Goal: Transaction & Acquisition: Purchase product/service

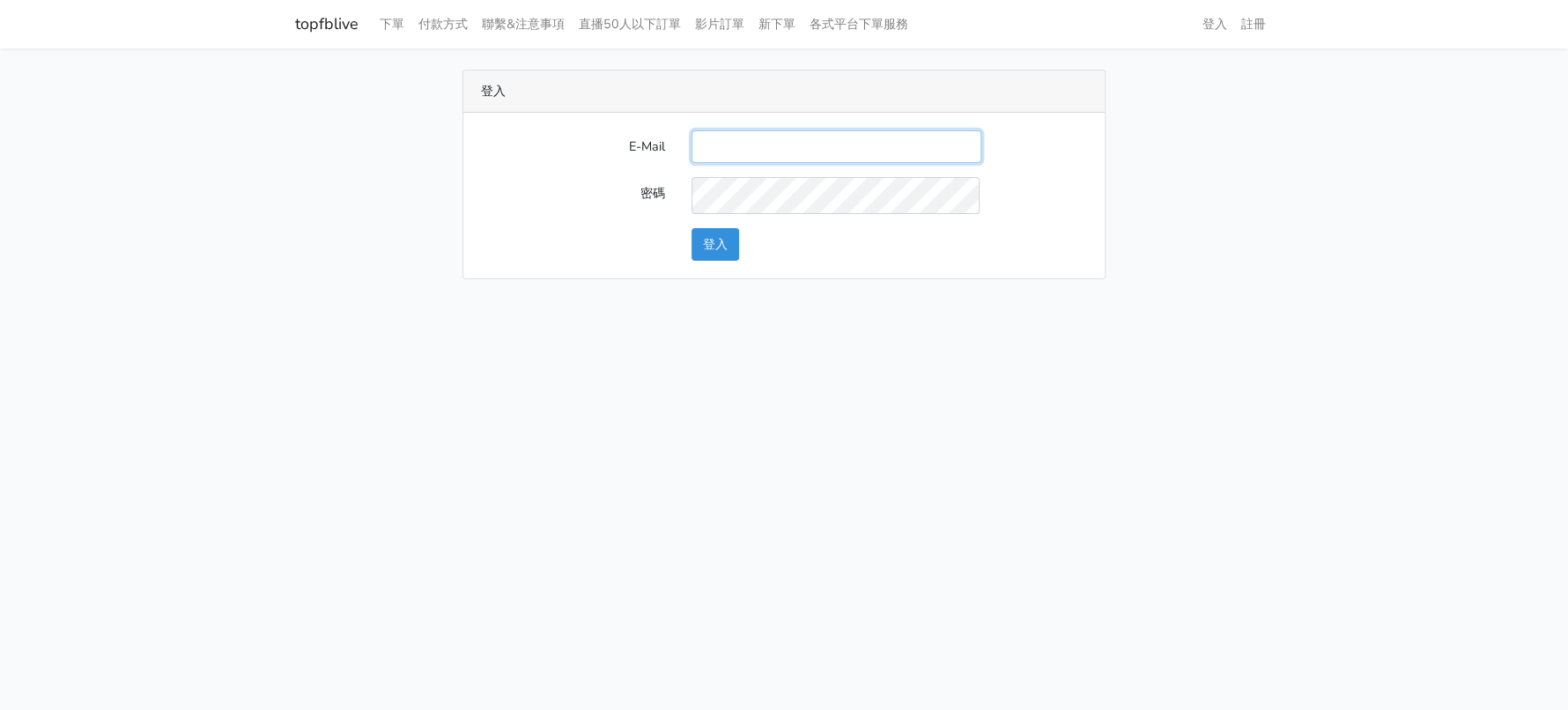
click at [745, 163] on input "E-Mail" at bounding box center [837, 146] width 290 height 33
type input "[EMAIL_ADDRESS][DOMAIN_NAME]"
drag, startPoint x: 704, startPoint y: 297, endPoint x: 716, endPoint y: 269, distance: 30.5
click at [705, 277] on div "E-Mail [EMAIL_ADDRESS][DOMAIN_NAME] 密碼 登入" at bounding box center [784, 195] width 641 height 165
click at [716, 261] on button "登入" at bounding box center [716, 245] width 48 height 33
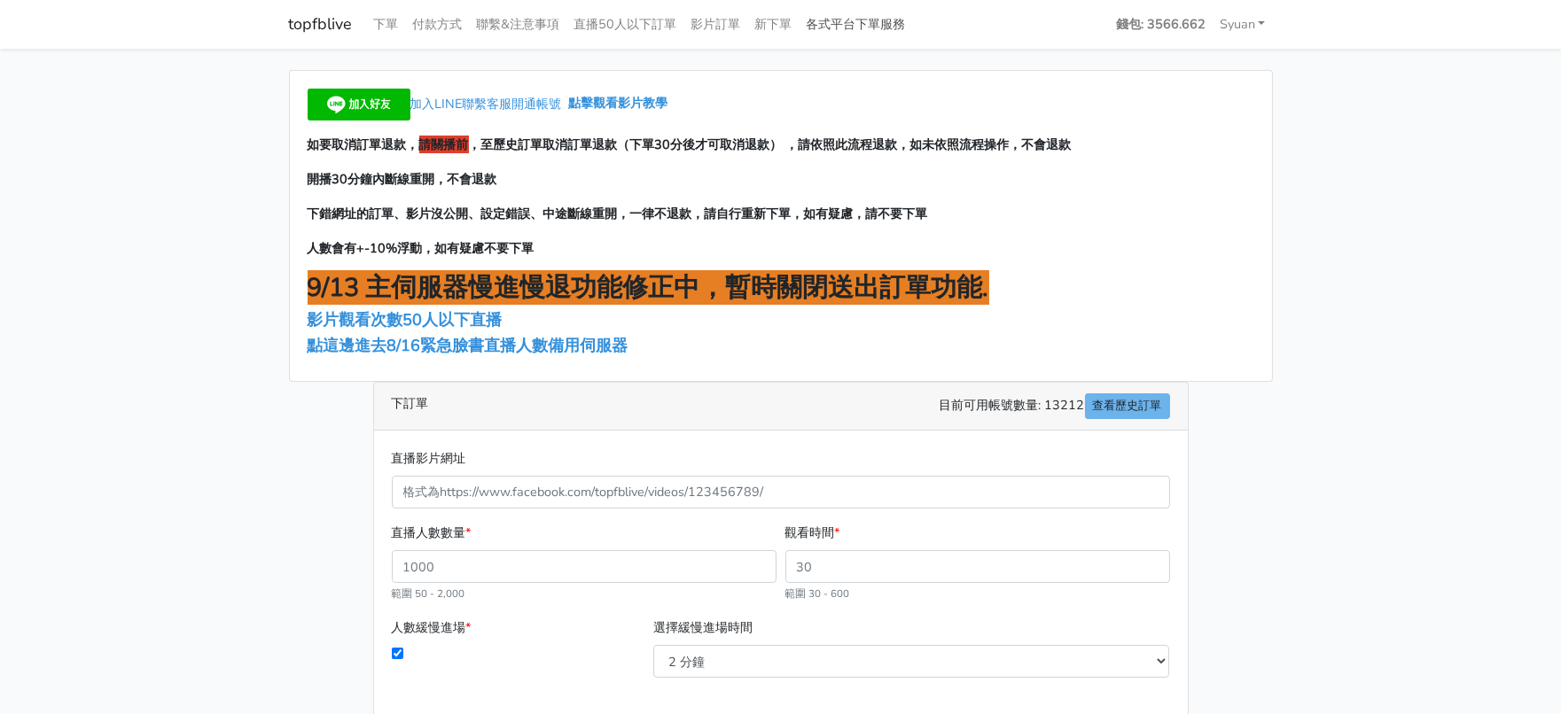
click at [913, 23] on link "各式平台下單服務" at bounding box center [855, 24] width 113 height 35
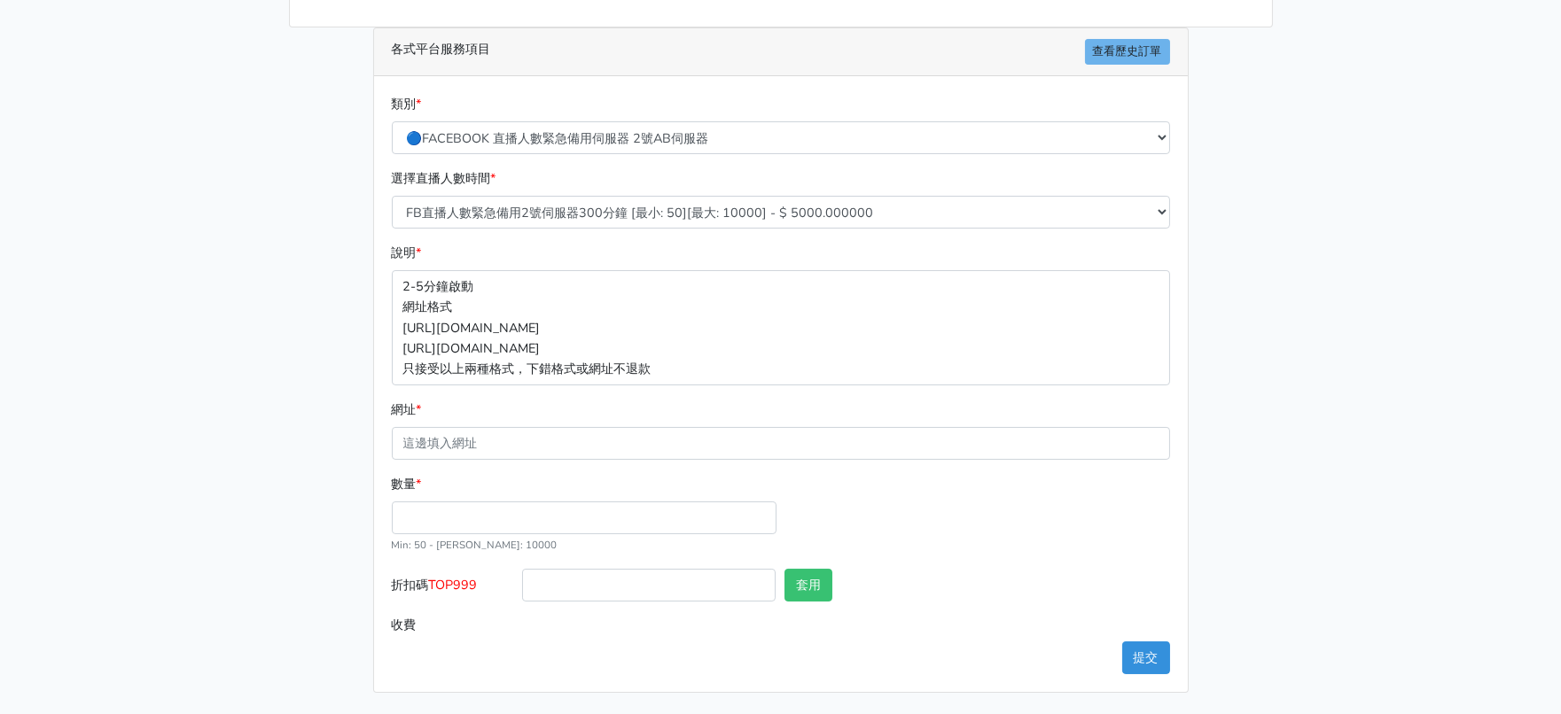
scroll to position [332, 0]
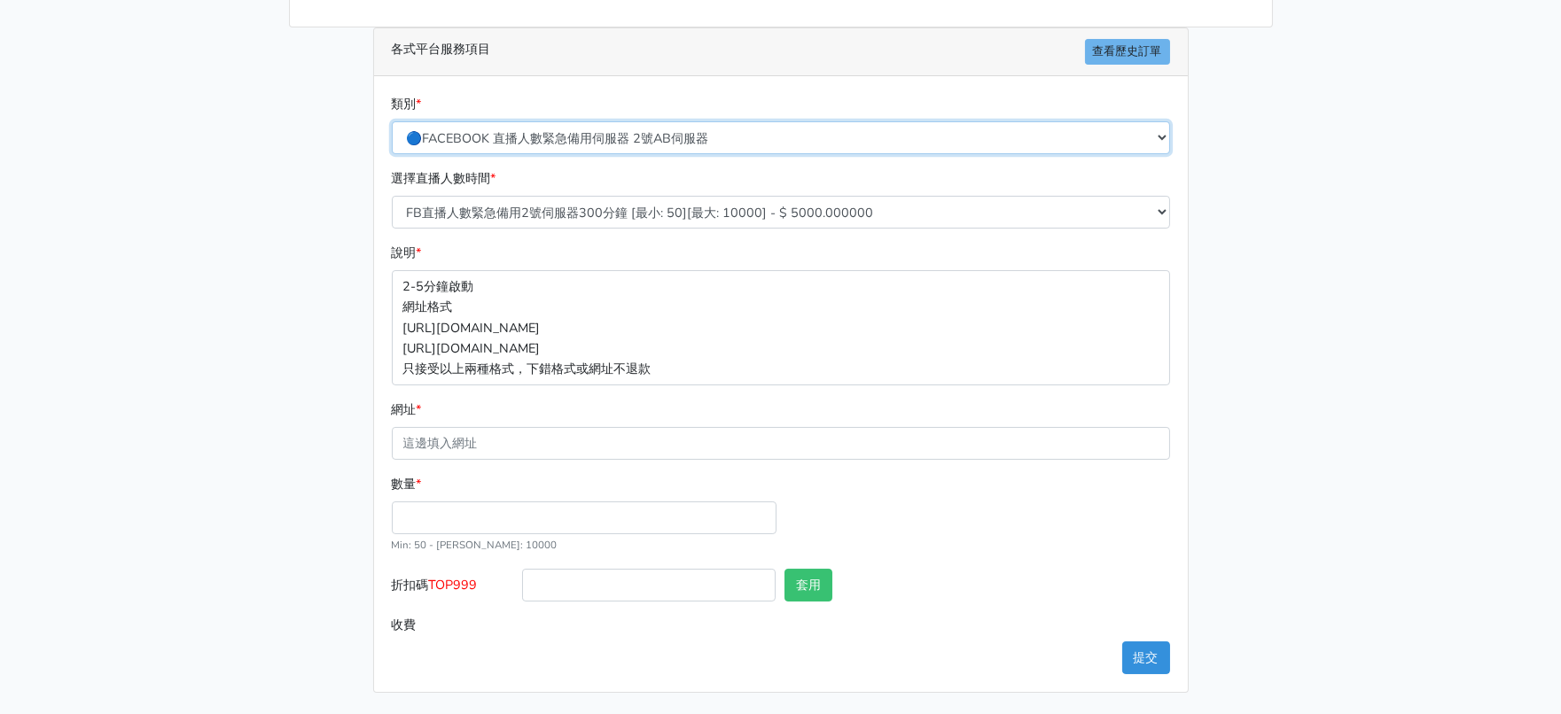
click at [580, 154] on select "🔵FACEBOOK 直播人數緊急備用伺服器 2號AB伺服器 🔵FACEBOOK 網軍專用貼文留言 安全保密 🔵9/30 FACEBOOK 直播人數緩慢進場緩慢…" at bounding box center [781, 137] width 778 height 33
select select "🔵2/12新增FACEBOOK 直播人數緊急備用伺服器 SC伺服器"
click at [393, 128] on select "🔵FACEBOOK 直播人數緊急備用伺服器 2號AB伺服器 🔵FACEBOOK 網軍專用貼文留言 安全保密 🔵9/30 FACEBOOK 直播人數緩慢進場緩慢…" at bounding box center [781, 137] width 778 height 33
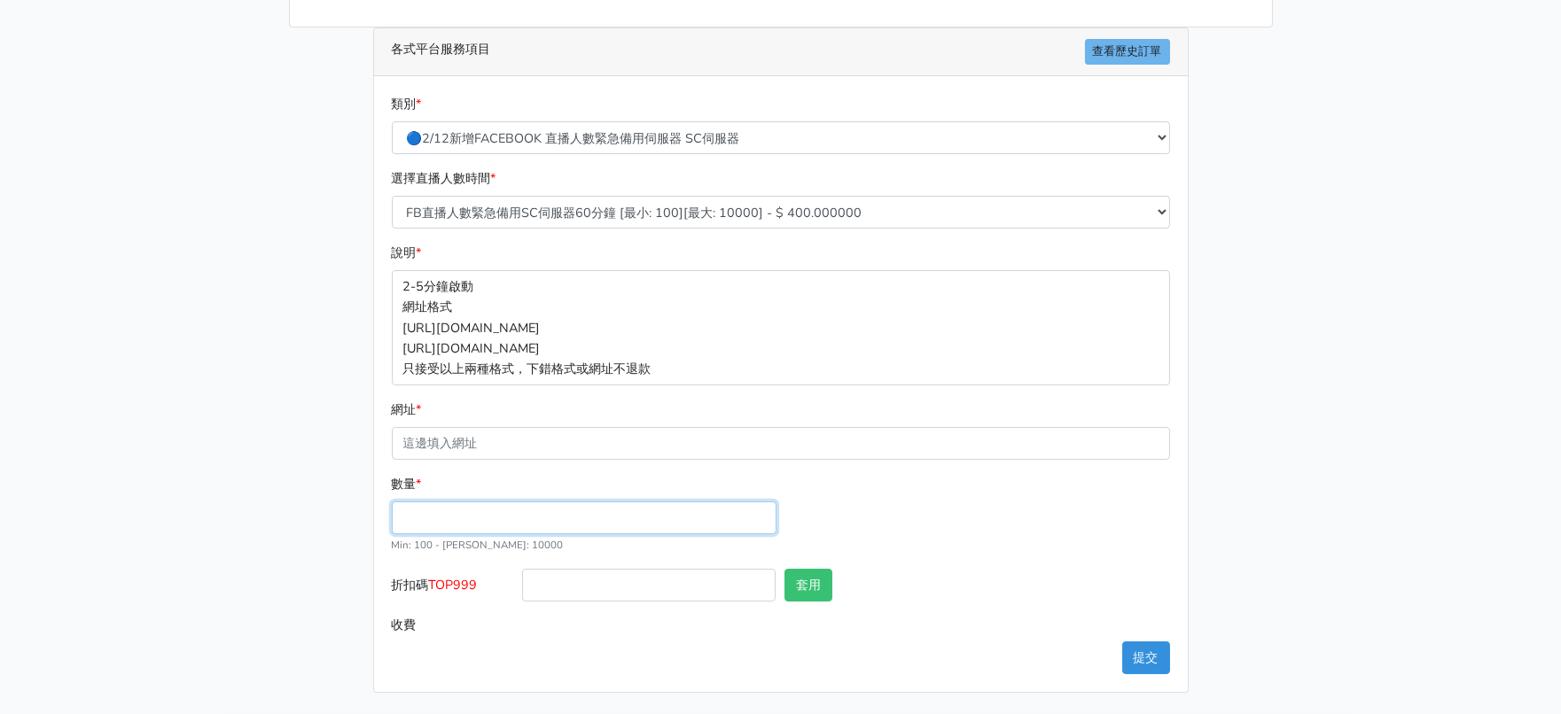
click at [457, 534] on input "數量 *" at bounding box center [584, 518] width 385 height 33
type input "2"
type input "300"
type input "120.000"
drag, startPoint x: 443, startPoint y: 645, endPoint x: 493, endPoint y: 640, distance: 49.9
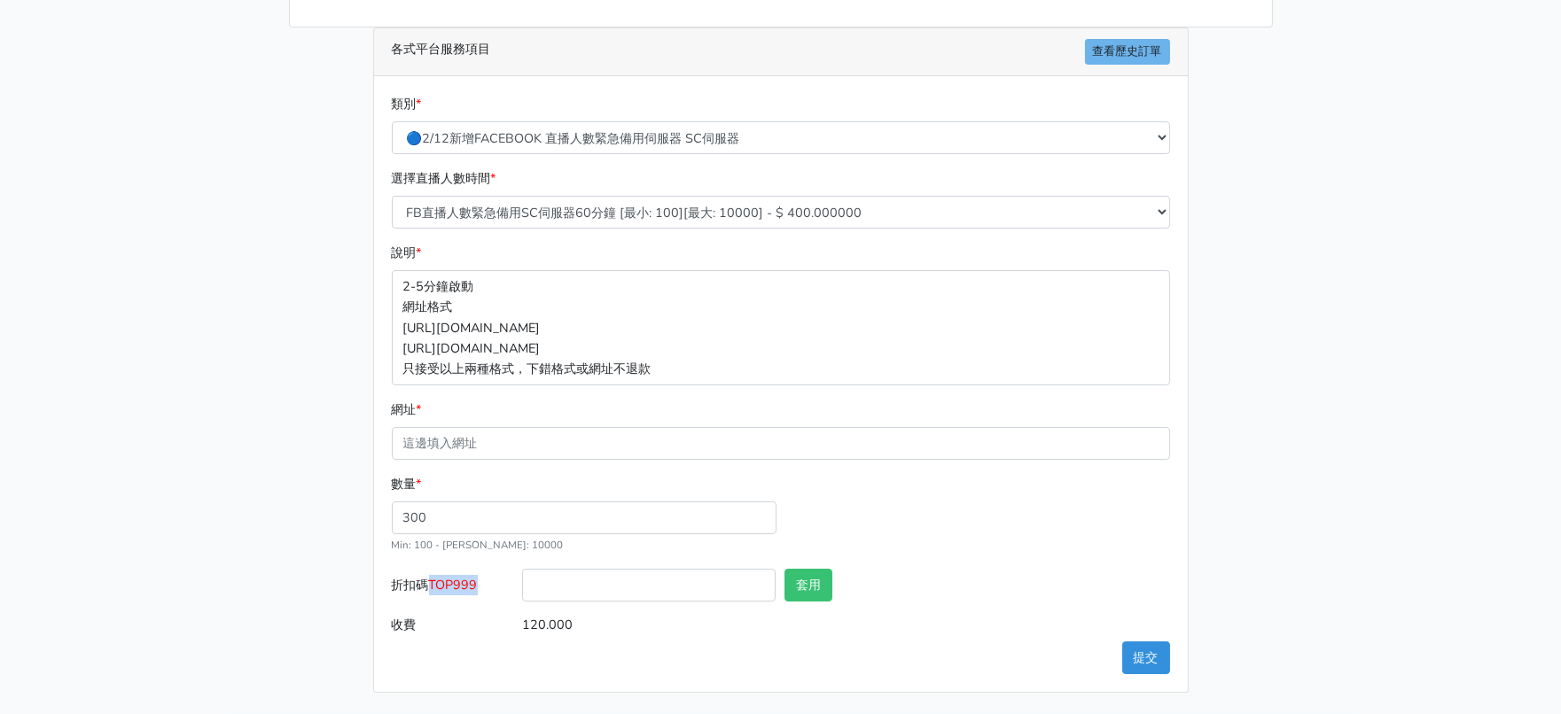
click at [478, 594] on span "TOP999" at bounding box center [453, 585] width 49 height 18
copy span "TOP999"
click at [635, 602] on input "折扣碼 TOP999" at bounding box center [648, 585] width 253 height 33
paste input "TOP999"
type input "TOP999"
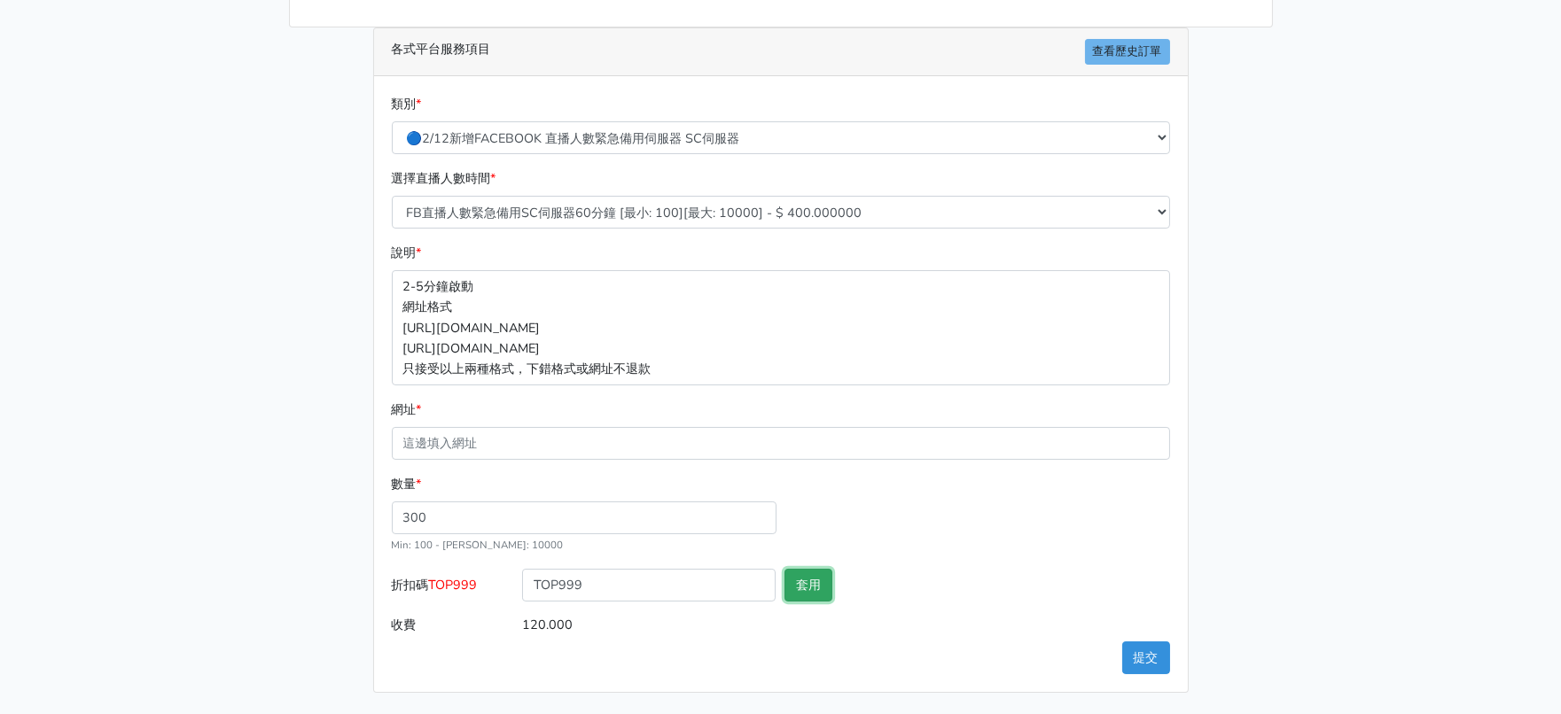
click at [832, 602] on button "套用" at bounding box center [808, 585] width 48 height 33
type input "套用失敗"
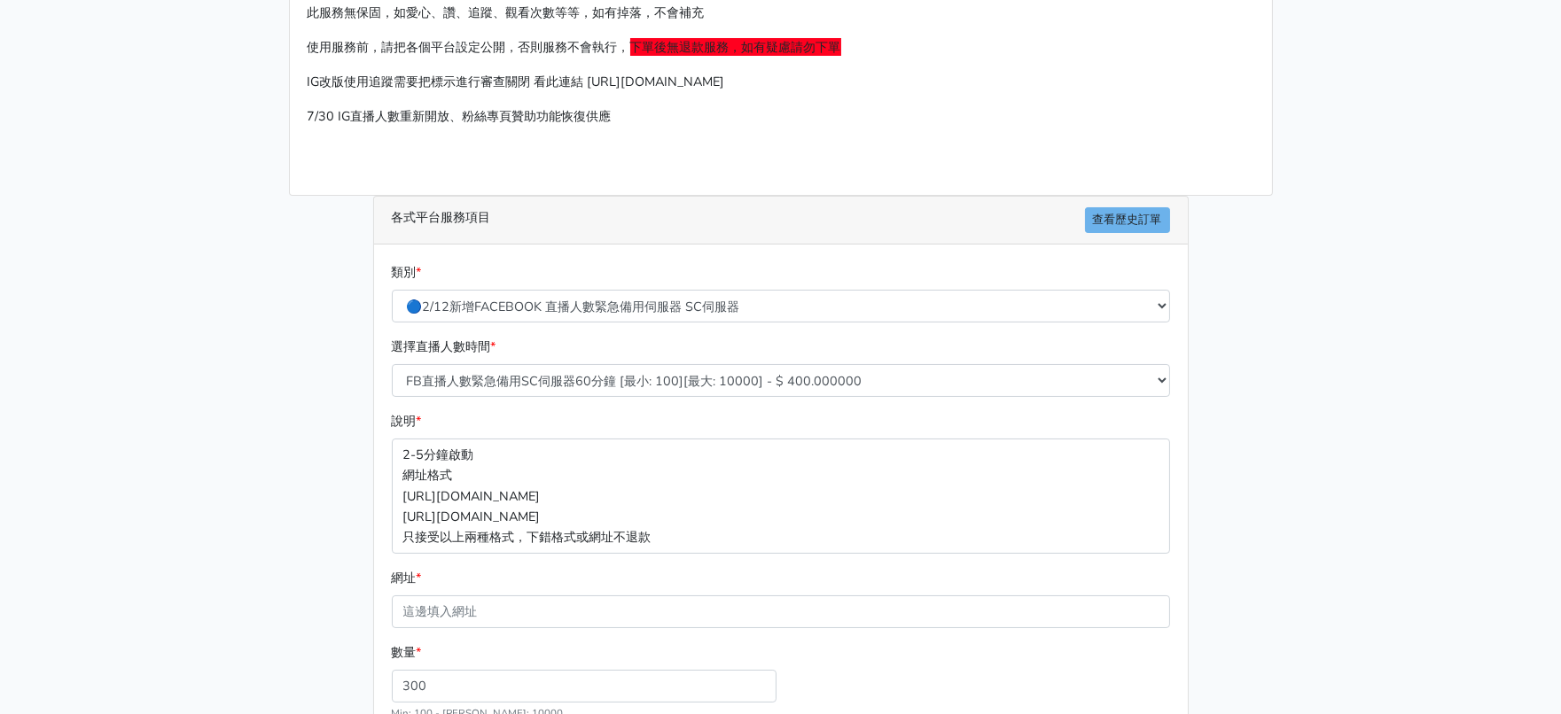
scroll to position [110, 0]
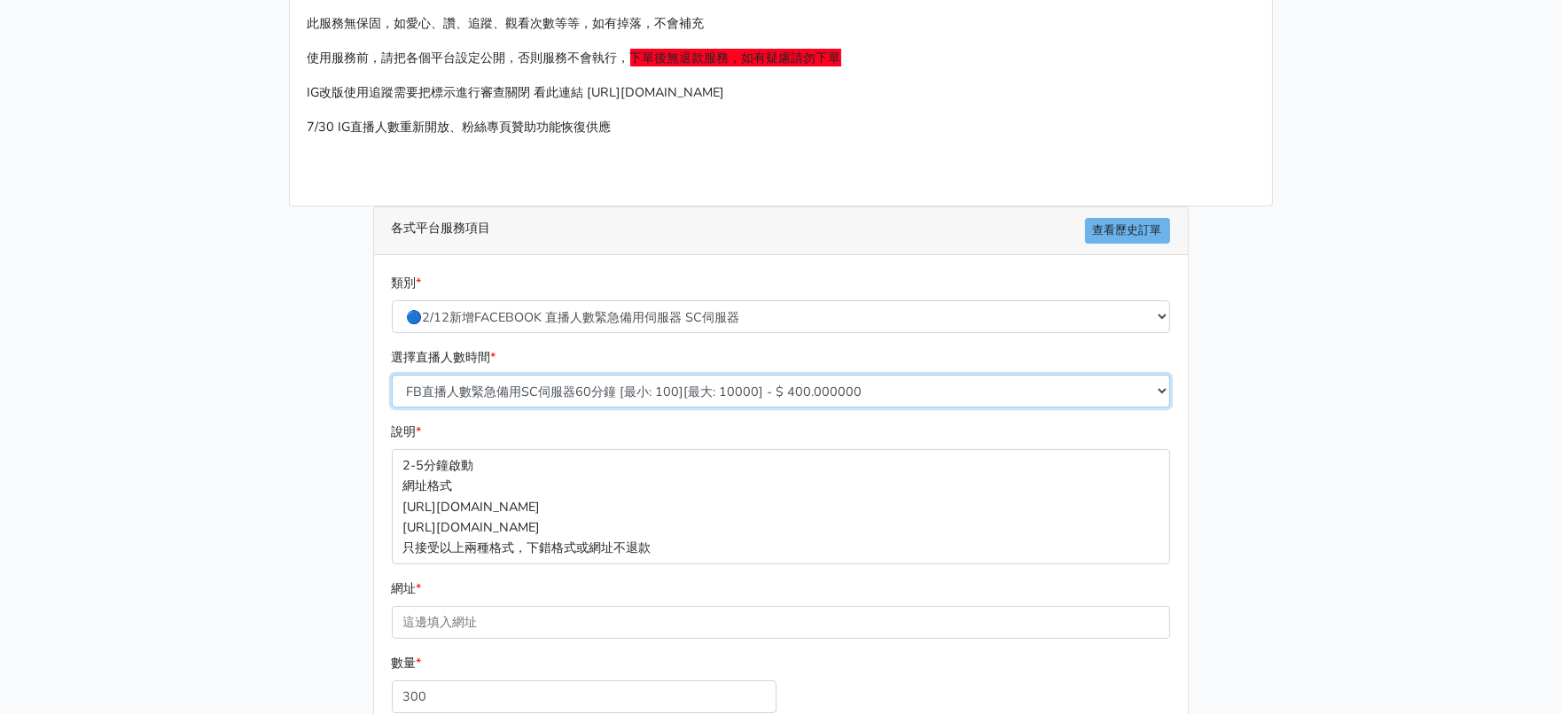
click at [566, 408] on select "FB直播人數緊急備用SC伺服器60分鐘 [最小: 100][最大: 10000] - $ 400.000000 FB直播人數緊急備用SC伺服器120分鐘 [最…" at bounding box center [781, 391] width 778 height 33
select select "638"
click at [393, 408] on select "FB直播人數緊急備用SC伺服器60分鐘 [最小: 100][最大: 10000] - $ 400.000000 FB直播人數緊急備用SC伺服器120分鐘 [最…" at bounding box center [781, 391] width 778 height 33
type input "480.000"
click at [693, 408] on select "FB直播人數緊急備用SC伺服器60分鐘 [最小: 100][最大: 10000] - $ 400.000000 FB直播人數緊急備用SC伺服器120分鐘 [最…" at bounding box center [781, 391] width 778 height 33
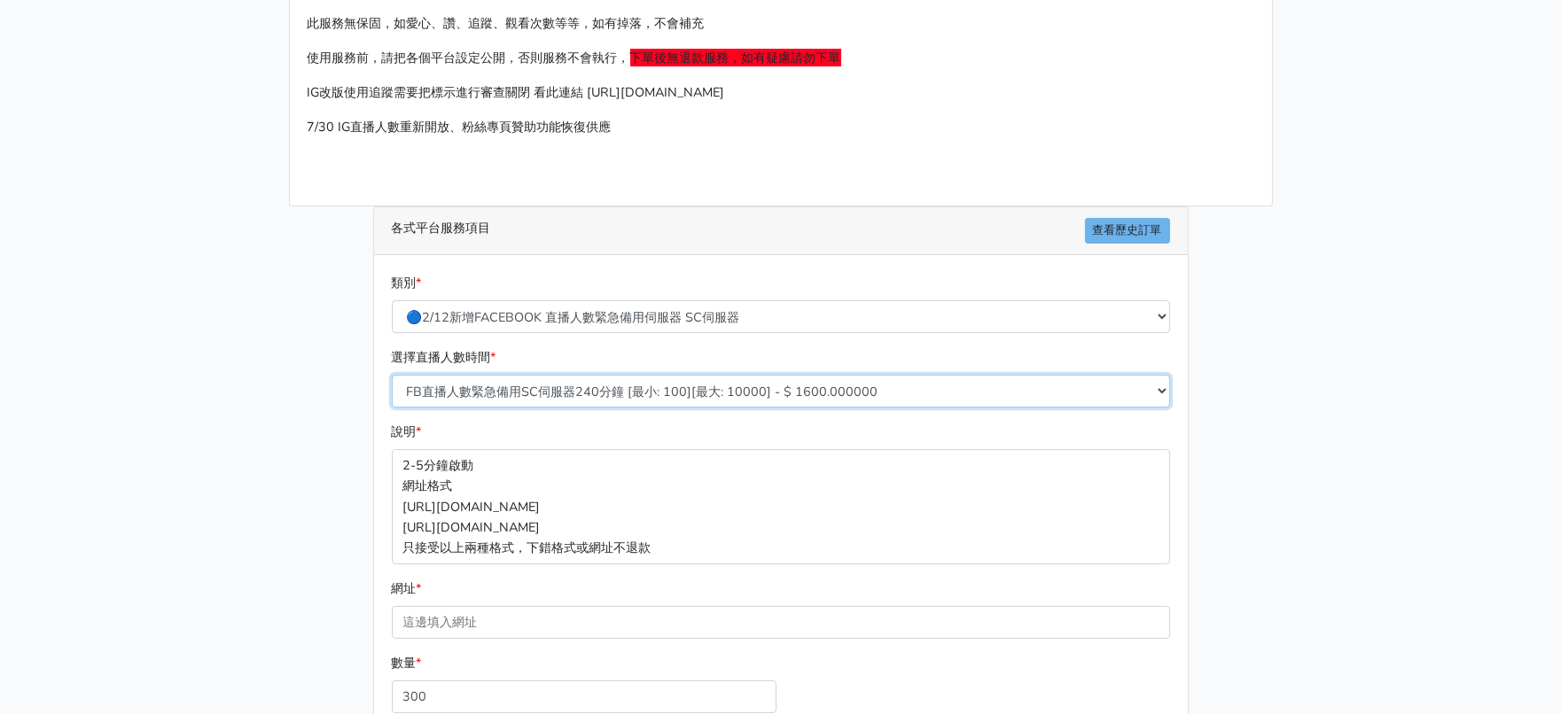
click at [393, 408] on select "FB直播人數緊急備用SC伺服器60分鐘 [最小: 100][最大: 10000] - $ 400.000000 FB直播人數緊急備用SC伺服器120分鐘 [最…" at bounding box center [781, 391] width 778 height 33
click at [1321, 494] on main "請照說明的網址格式下單，這邊的服務都沒退款項目，下單就無法退款 此服務無保固，如愛心、讚、追蹤、觀看次數等等，如有掉落，不會補充 使用服務前，請把各個平台設定…" at bounding box center [780, 416] width 1561 height 954
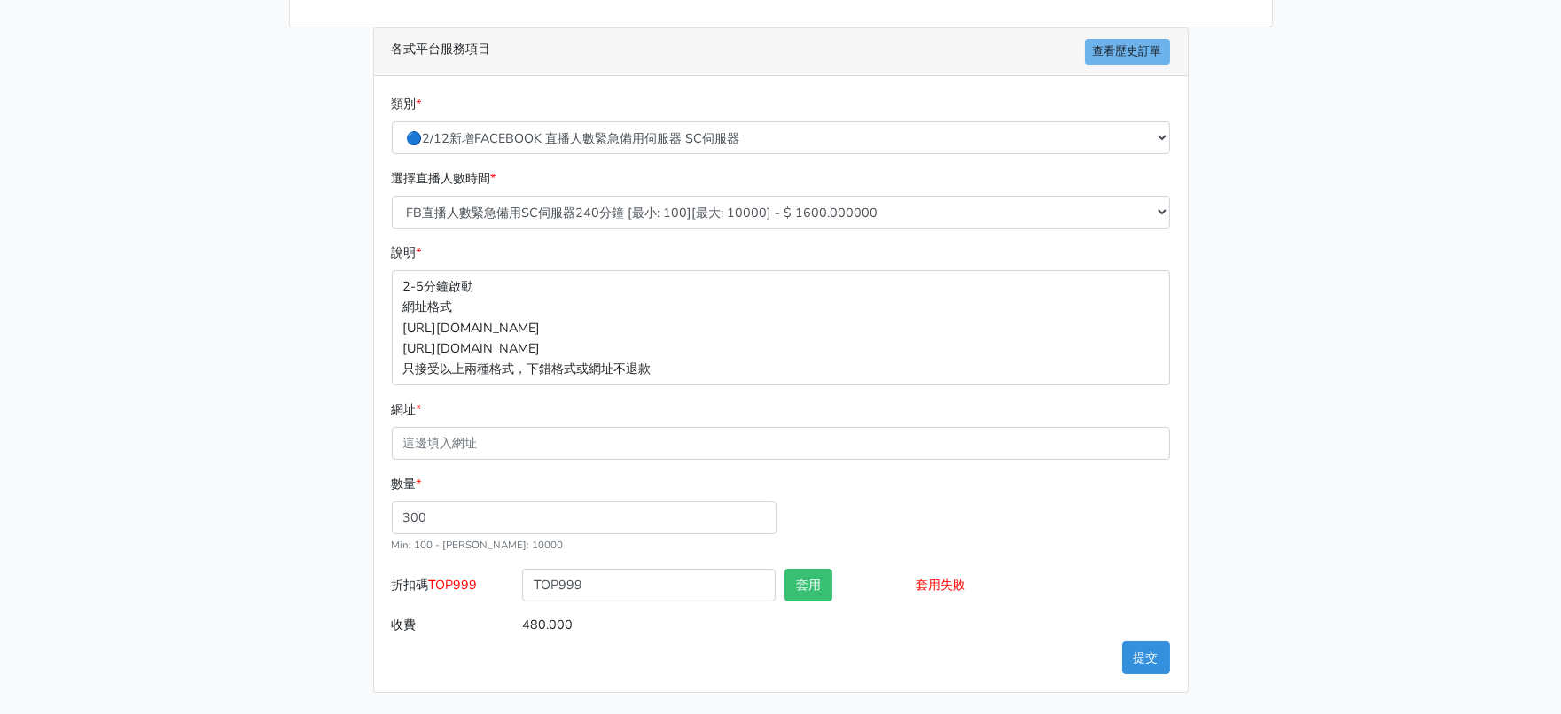
scroll to position [410, 0]
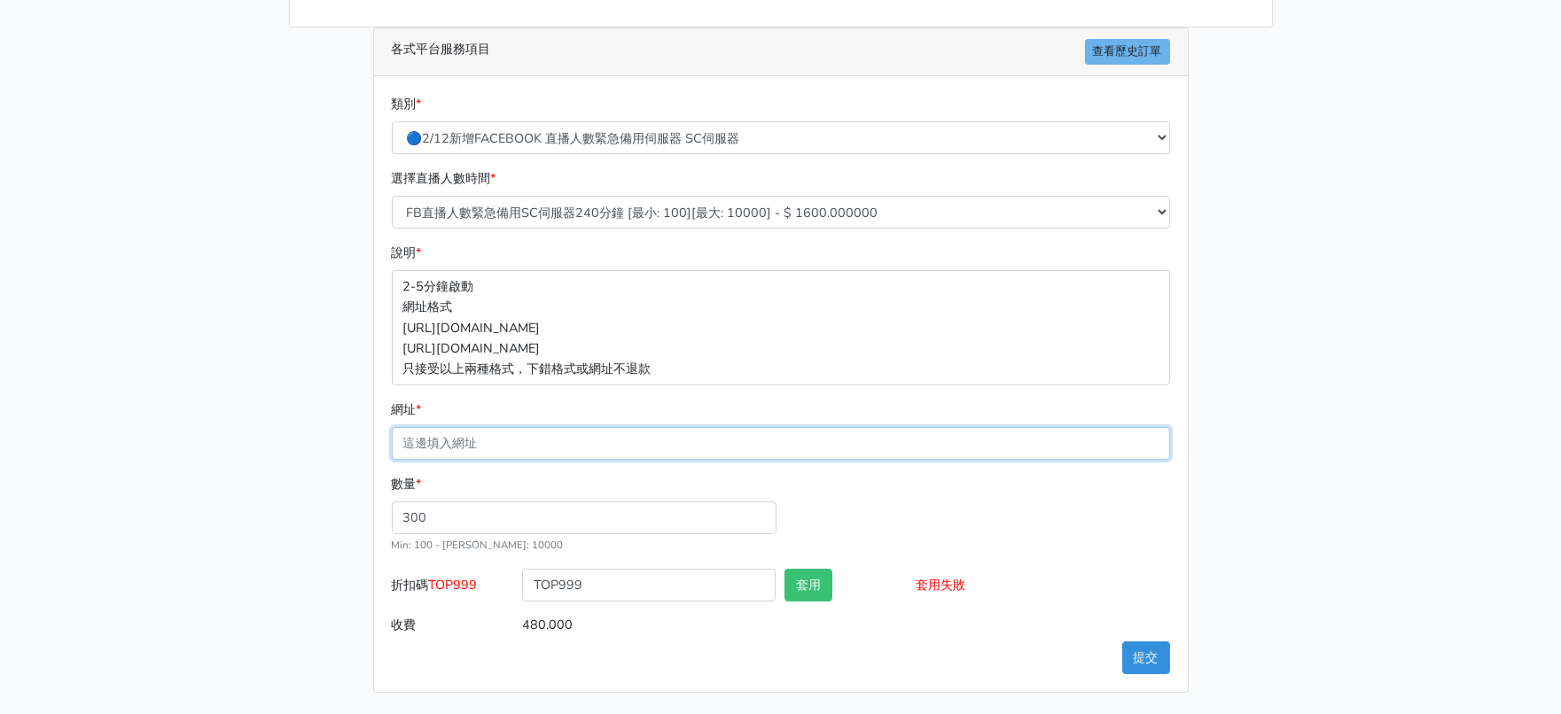
paste input "https://www.facebook.com/100063606982427/videos/803057552168309"
type input "https://www.facebook.com/100063606982427/videos/803057552168309"
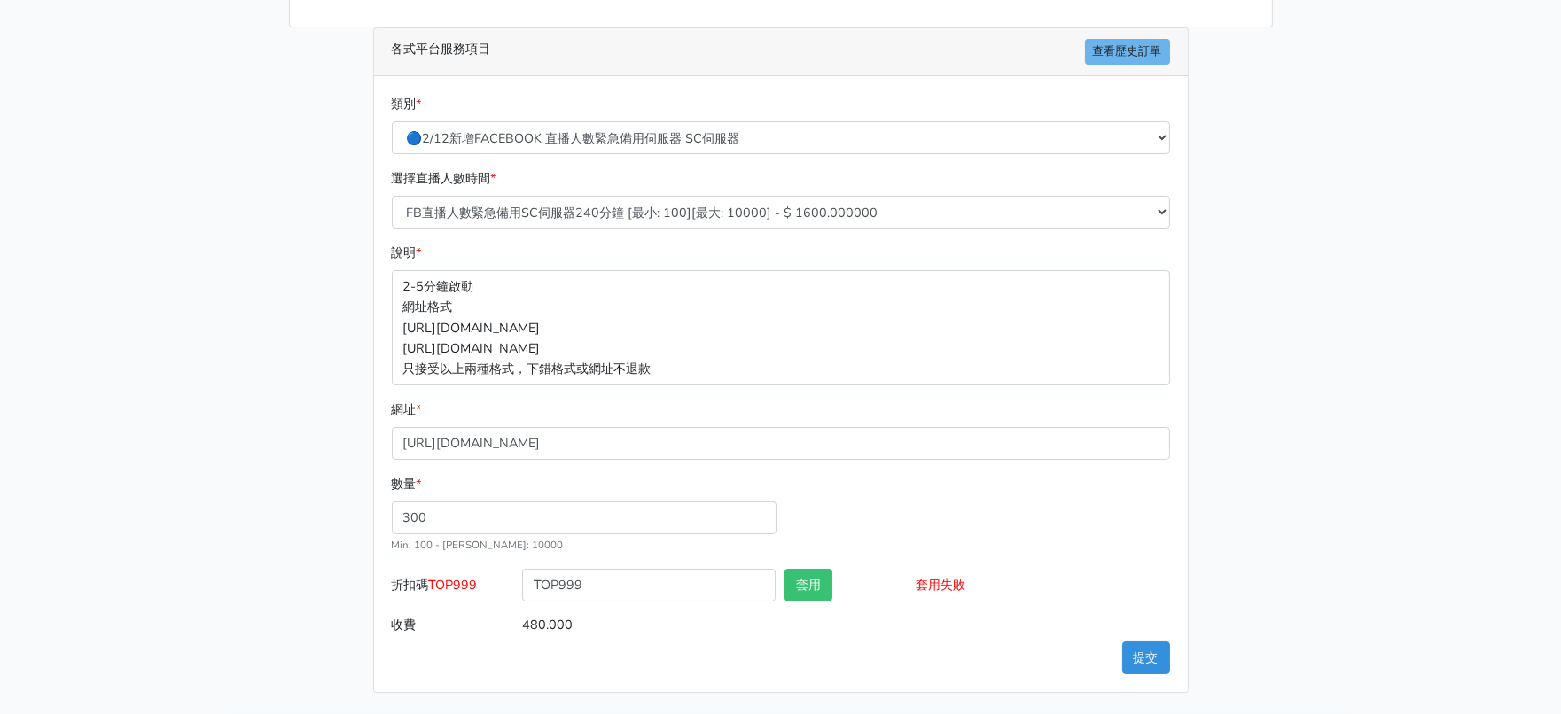
click at [1318, 515] on main "請照說明的網址格式下單，這邊的服務都沒退款項目，下單就無法退款 此服務無保固，如愛心、讚、追蹤、觀看次數等等，如有掉落，不會補充 使用服務前，請把各個平台設定…" at bounding box center [780, 237] width 1561 height 954
click at [1148, 654] on button "提交" at bounding box center [1146, 658] width 48 height 33
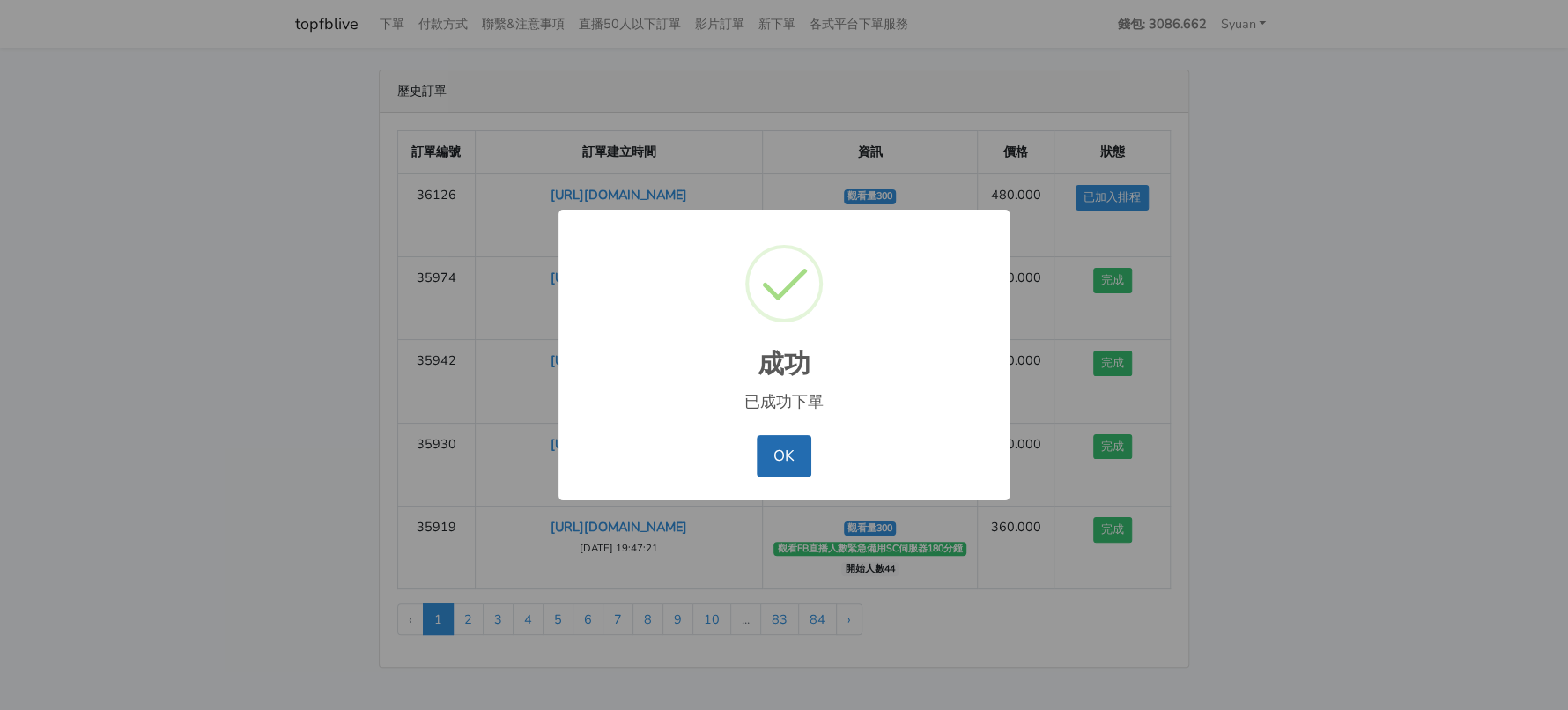
click at [757, 458] on button "OK" at bounding box center [784, 456] width 54 height 43
